Goal: Register for event/course

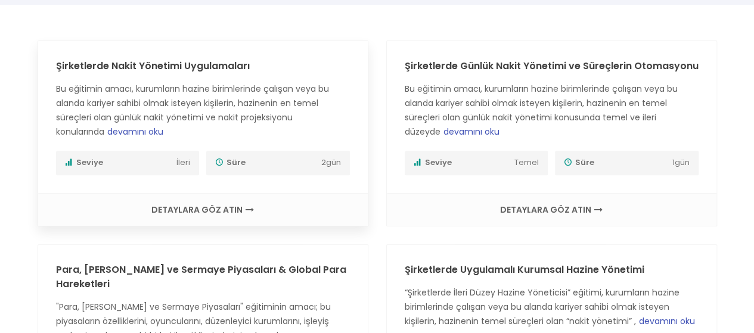
click at [143, 163] on span "Seviye" at bounding box center [119, 163] width 109 height 13
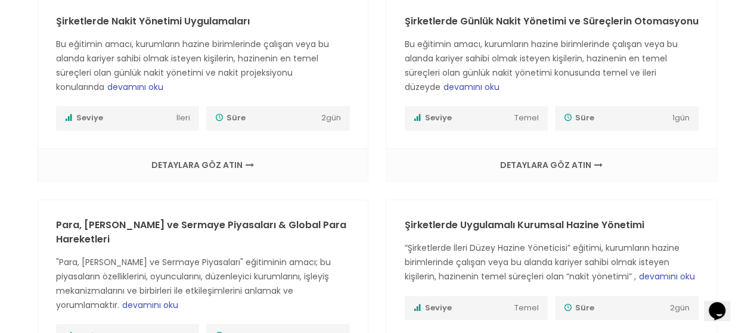
scroll to position [179, 0]
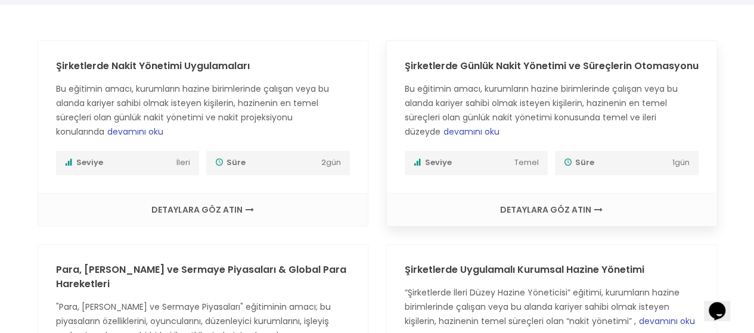
click at [534, 206] on span "DETAYLARA GÖZ ATIN" at bounding box center [552, 210] width 306 height 8
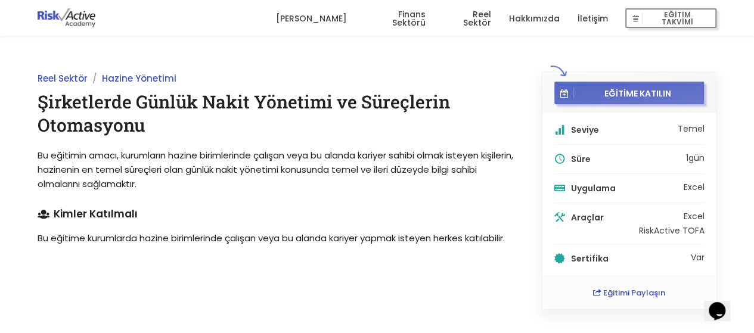
click at [583, 97] on span "EĞİTİME KATILIN" at bounding box center [637, 93] width 126 height 11
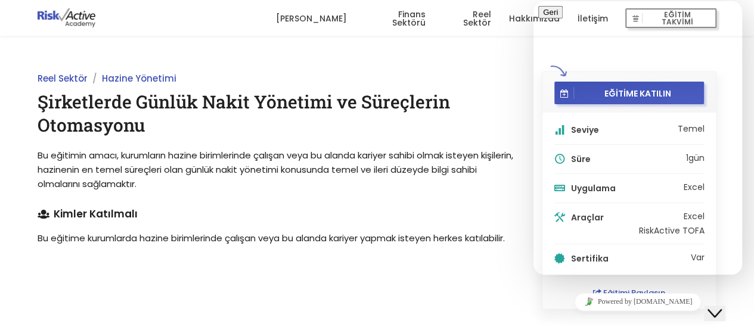
click at [475, 104] on h1 "Şirketlerde Günlük Nakit Yönetimi ve Süreçlerin Otomasyonu" at bounding box center [277, 113] width 478 height 47
type input "onur"
type input "O"
type input "[EMAIL_ADDRESS][DOMAIN_NAME]"
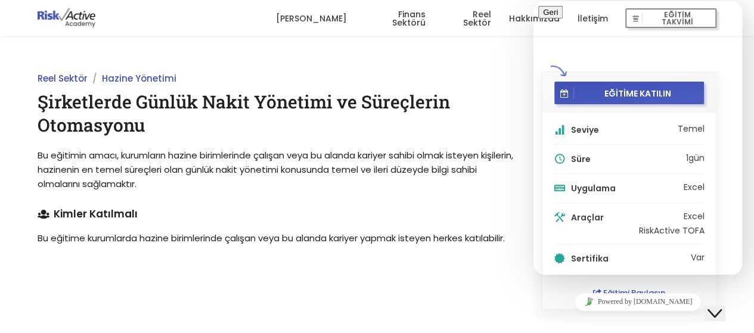
drag, startPoint x: 642, startPoint y: 206, endPoint x: 642, endPoint y: 198, distance: 7.8
type input "905388833820"
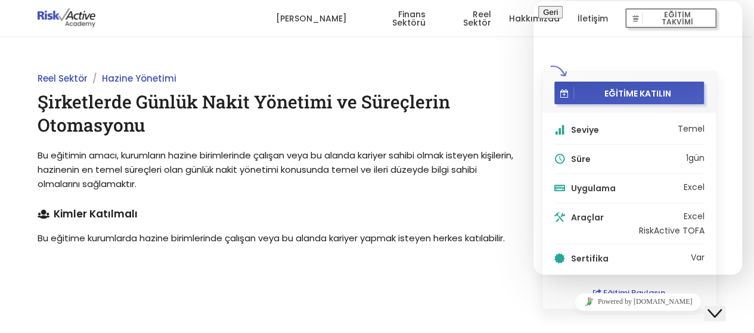
type input "Morpara"
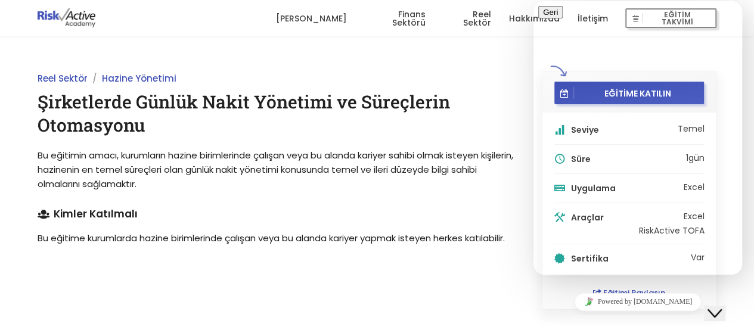
type textarea "Morpara şirketinde hazine operasyonları bölümünde çalışmaktayım kendimi gelişti…"
click at [599, 70] on button "Tekrar Gönder" at bounding box center [568, 64] width 60 height 13
click at [453, 118] on h1 "Şirketlerde Günlük Nakit Yönetimi ve Süreçlerin Otomasyonu" at bounding box center [277, 113] width 478 height 47
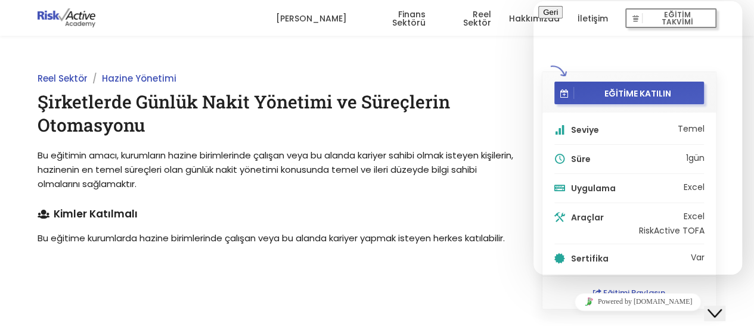
click at [459, 108] on h1 "Şirketlerde Günlük Nakit Yönetimi ve Süreçlerin Otomasyonu" at bounding box center [277, 113] width 478 height 47
click at [530, 166] on div "EĞİTİME KATILIN Seviye Temel Süre 1 gün Uygulama Excel Araçlar Excel RiskActive…" at bounding box center [629, 191] width 202 height 238
click at [482, 189] on p "Bu eğitimin amacı, kurumların hazine birimlerinde çalışan veya bu alanda kariye…" at bounding box center [277, 169] width 478 height 43
click at [722, 307] on icon "Close Chat This icon closes the chat window." at bounding box center [715, 314] width 14 height 14
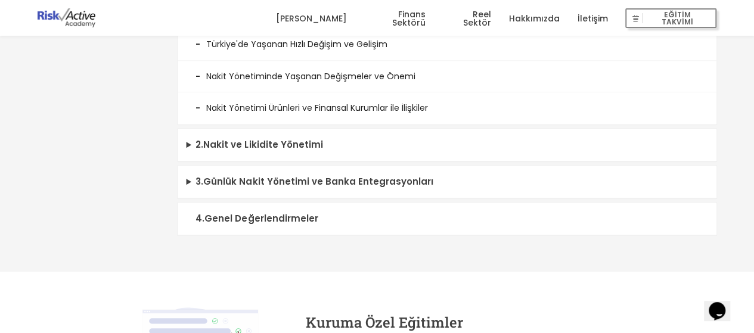
scroll to position [477, 0]
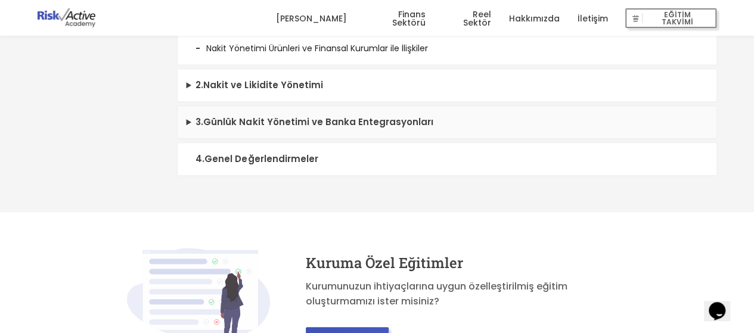
click at [476, 115] on summary "3 . Günlük Nakit Yönetimi ve Banka Entegrasyonları" at bounding box center [447, 122] width 539 height 33
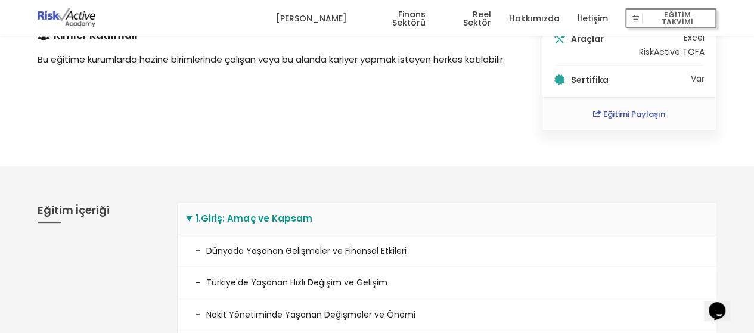
scroll to position [0, 0]
